Goal: Check status: Check status

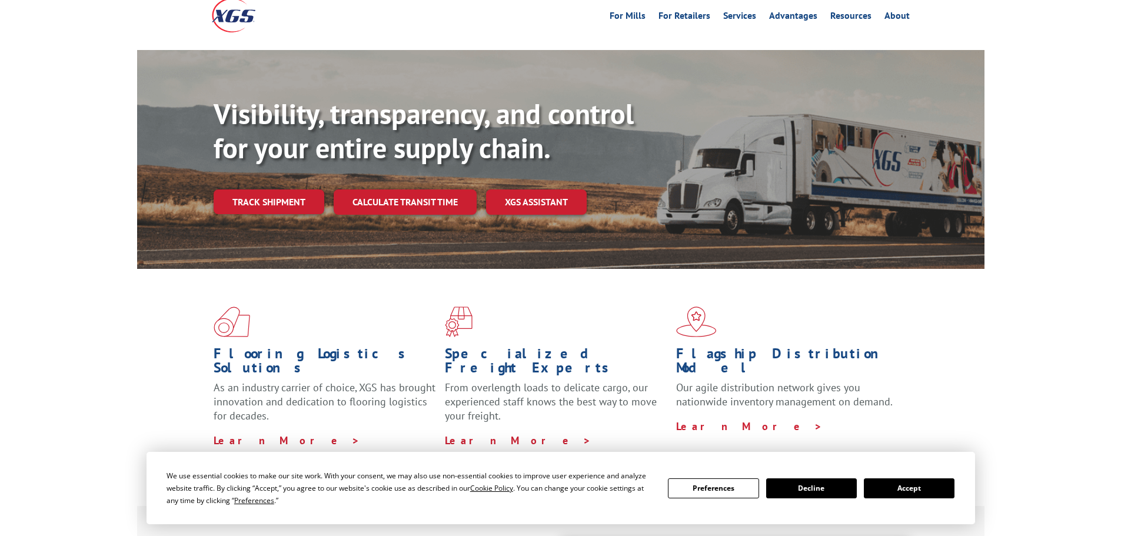
scroll to position [235, 0]
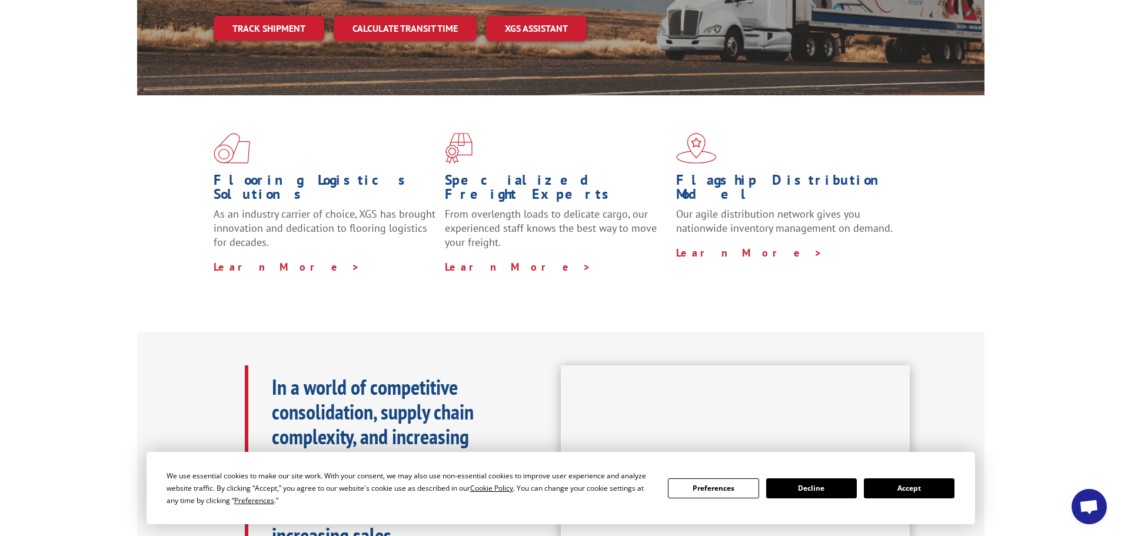
click at [921, 482] on button "Accept" at bounding box center [909, 488] width 91 height 20
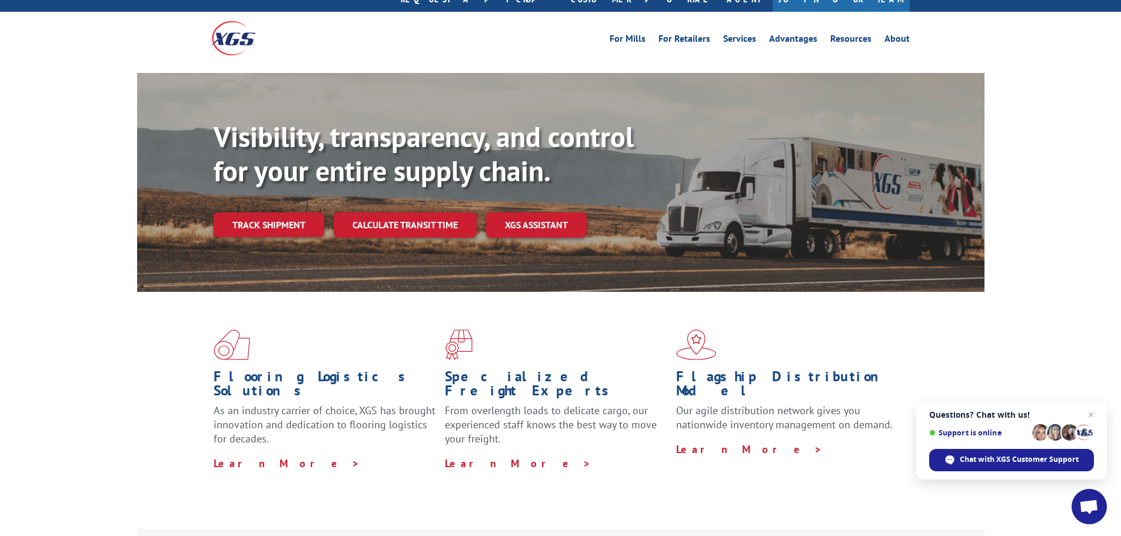
scroll to position [0, 0]
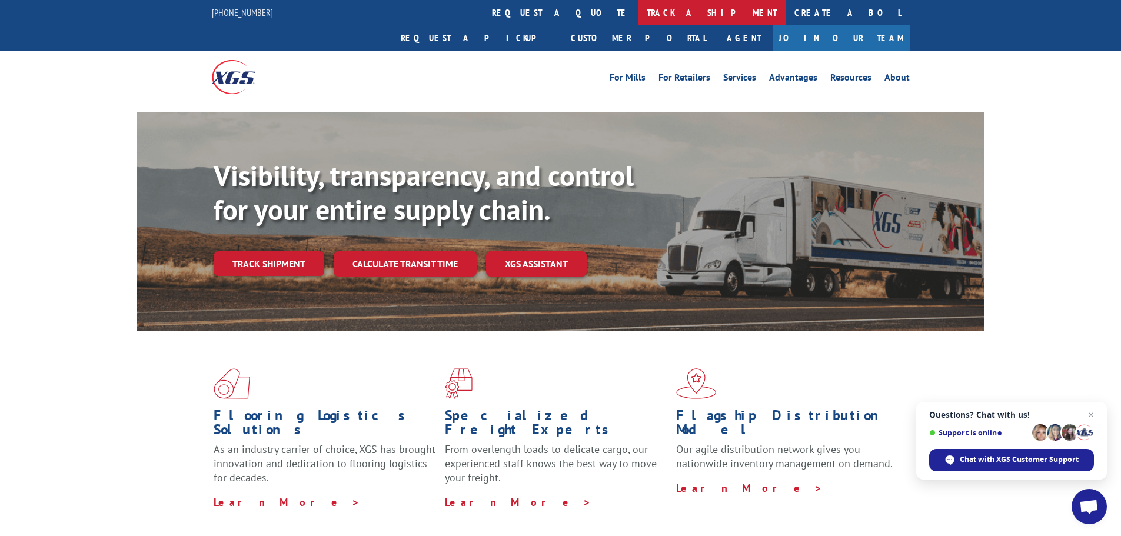
click at [638, 6] on link "track a shipment" at bounding box center [712, 12] width 148 height 25
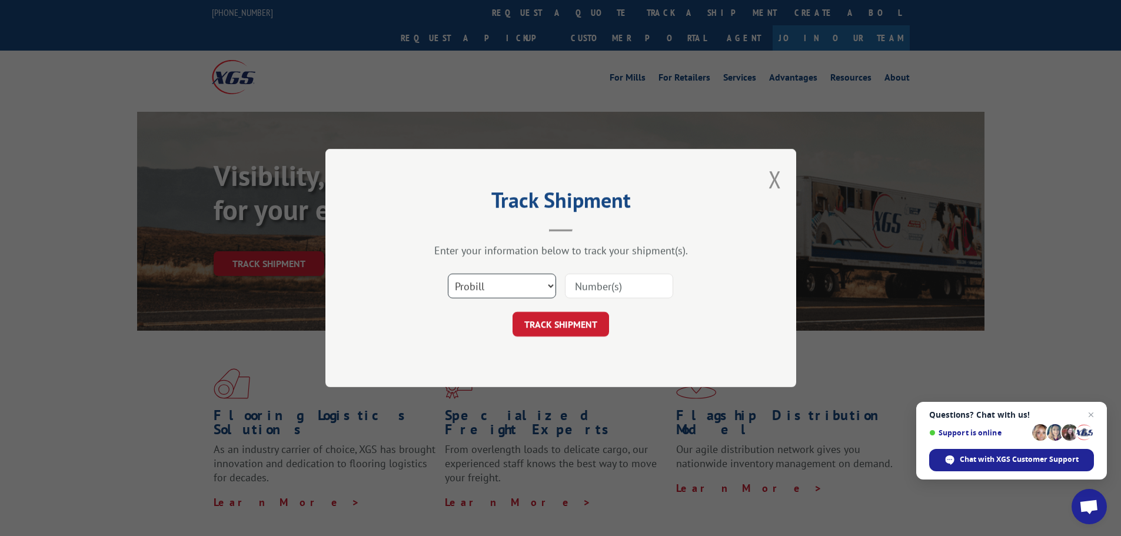
click at [548, 285] on select "Select category... Probill BOL PO" at bounding box center [502, 286] width 108 height 25
select select "bol"
click at [448, 274] on select "Select category... Probill BOL PO" at bounding box center [502, 286] width 108 height 25
click at [583, 289] on input at bounding box center [619, 286] width 108 height 25
type input "3397723"
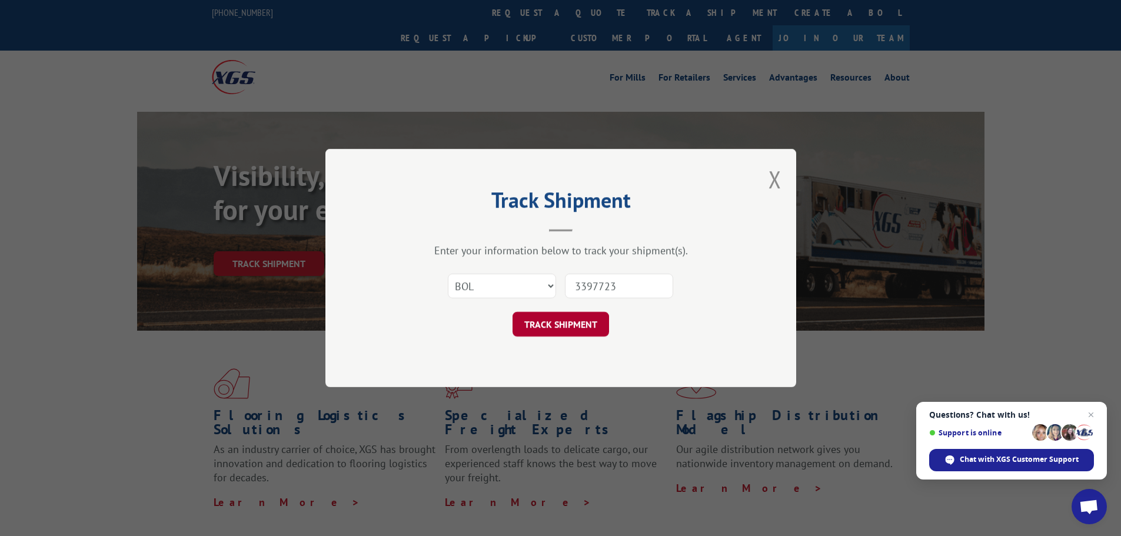
click at [554, 320] on button "TRACK SHIPMENT" at bounding box center [561, 324] width 97 height 25
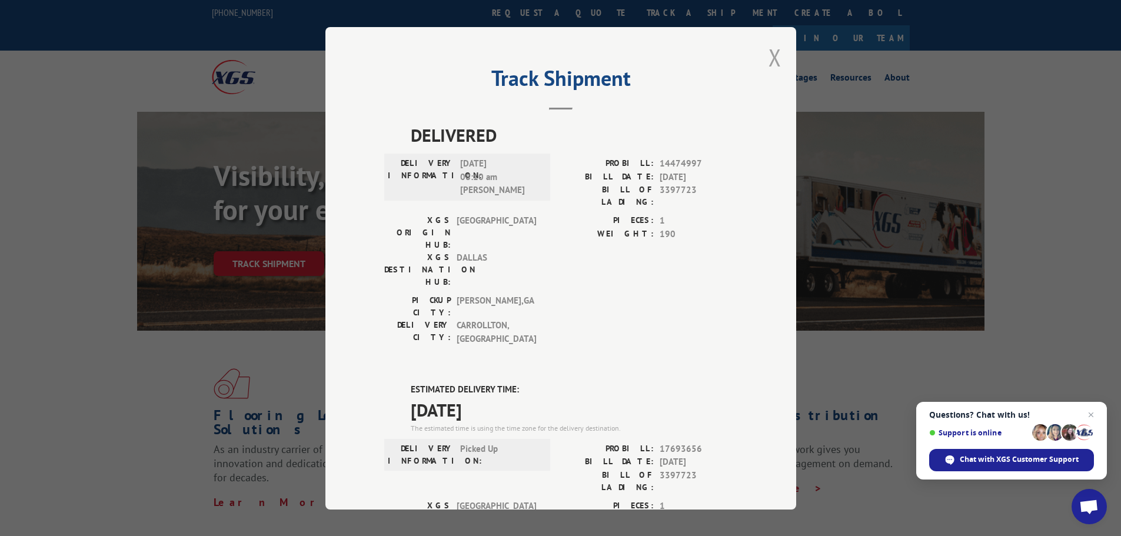
click at [769, 58] on button "Close modal" at bounding box center [775, 57] width 13 height 31
click at [767, 73] on li "Advantages" at bounding box center [793, 79] width 61 height 13
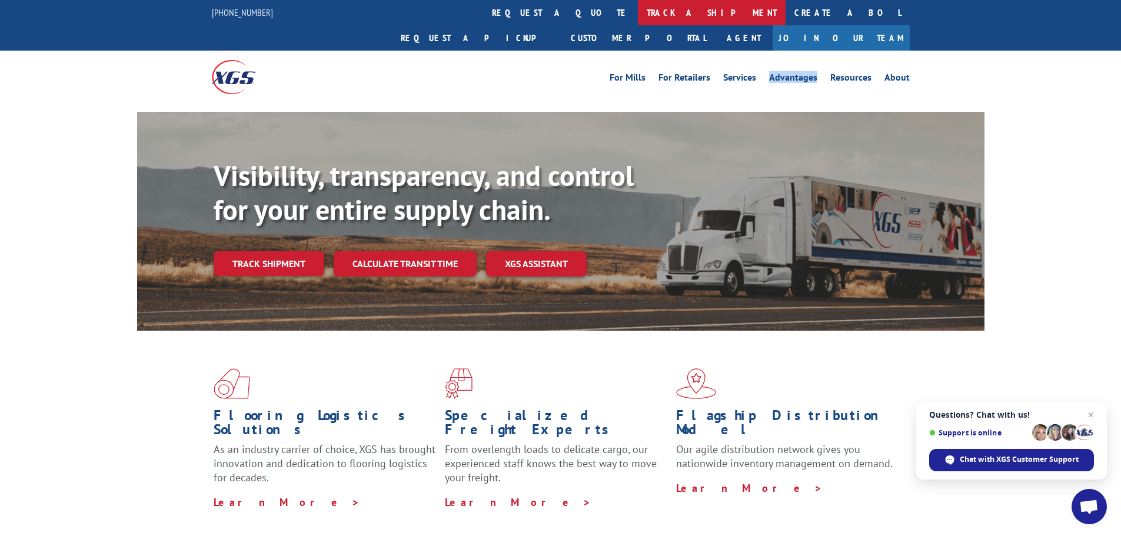
click at [638, 9] on link "track a shipment" at bounding box center [712, 12] width 148 height 25
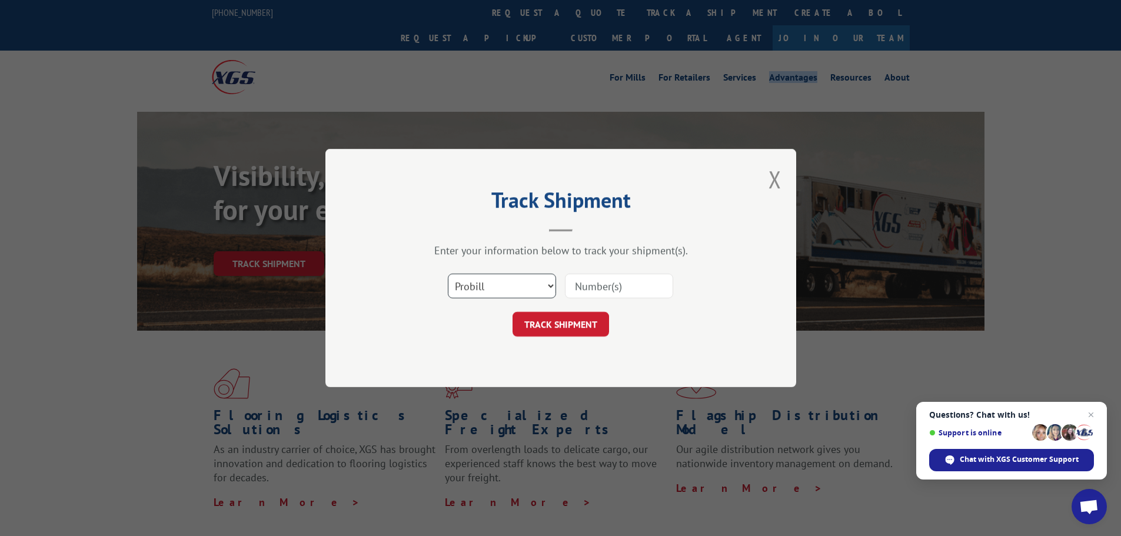
click at [551, 287] on select "Select category... Probill BOL PO" at bounding box center [502, 286] width 108 height 25
select select "bol"
click at [448, 274] on select "Select category... Probill BOL PO" at bounding box center [502, 286] width 108 height 25
click at [607, 281] on input at bounding box center [619, 286] width 108 height 25
type input "3397723"
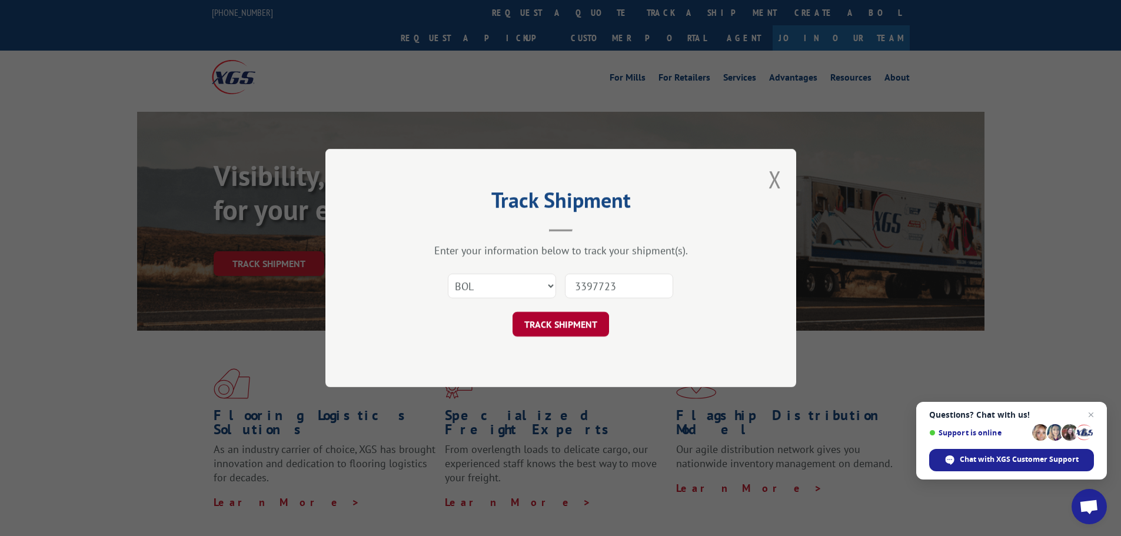
click at [557, 324] on button "TRACK SHIPMENT" at bounding box center [561, 324] width 97 height 25
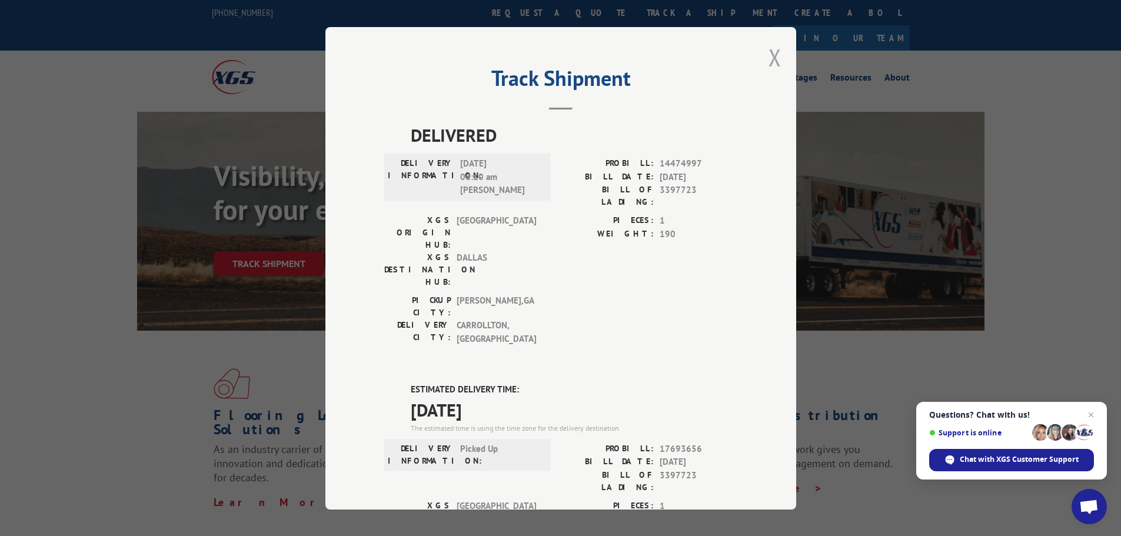
click at [770, 62] on button "Close modal" at bounding box center [775, 57] width 13 height 31
